Goal: Transaction & Acquisition: Purchase product/service

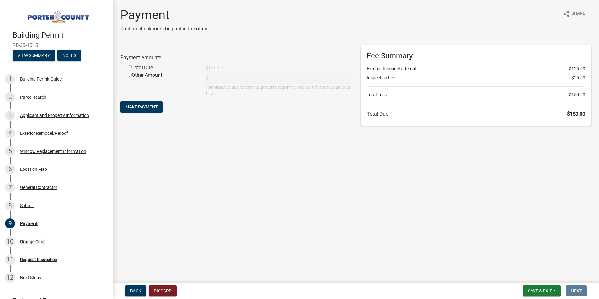
click at [129, 68] on input "radio" at bounding box center [130, 67] width 4 height 4
radio input "true"
type input "150"
click at [136, 109] on span "Make Payment" at bounding box center [141, 106] width 32 height 5
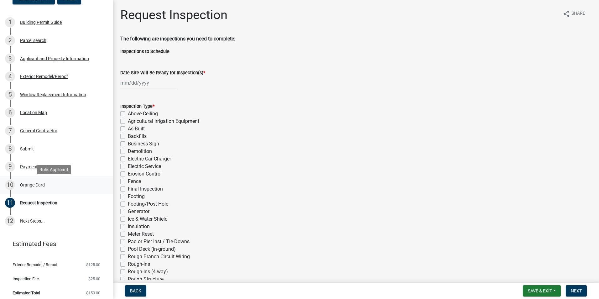
scroll to position [59, 0]
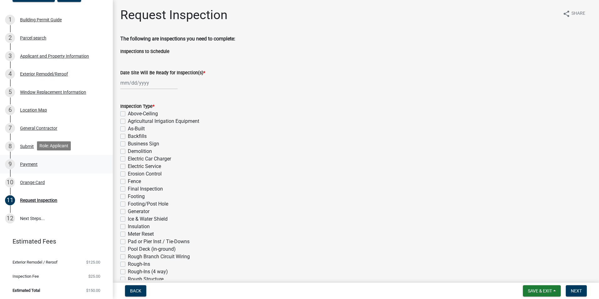
click at [30, 163] on div "Payment" at bounding box center [29, 164] width 18 height 4
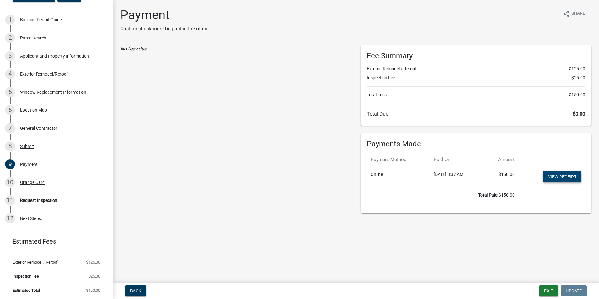
click at [567, 177] on link "View receipt" at bounding box center [562, 176] width 39 height 11
